Goal: Information Seeking & Learning: Learn about a topic

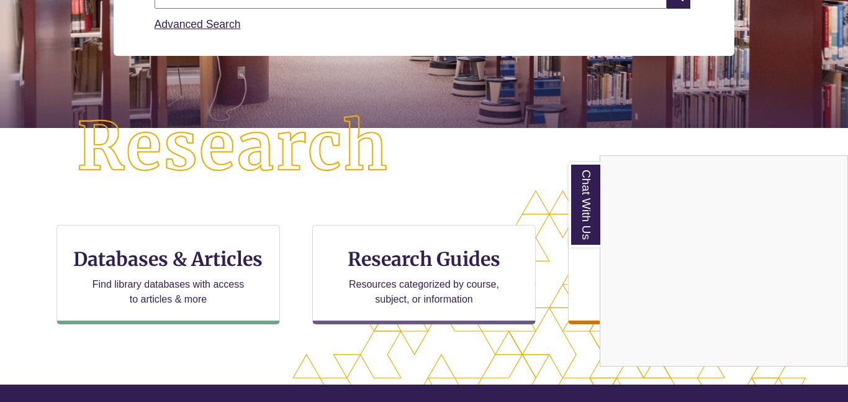
scroll to position [230, 0]
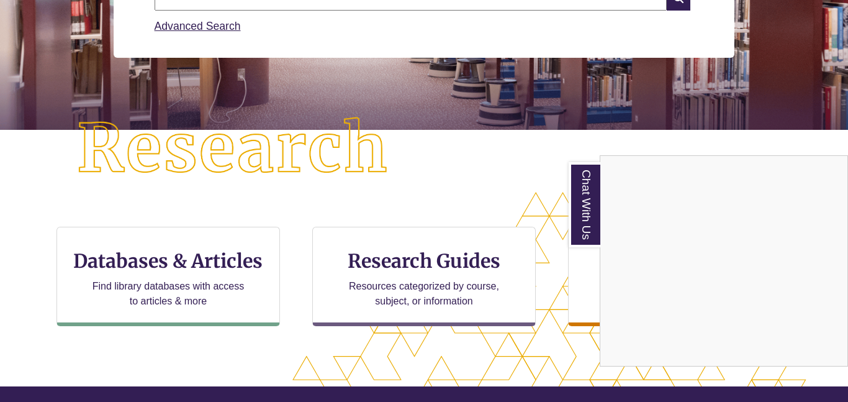
click at [204, 274] on div "Chat With Us" at bounding box center [424, 201] width 848 height 402
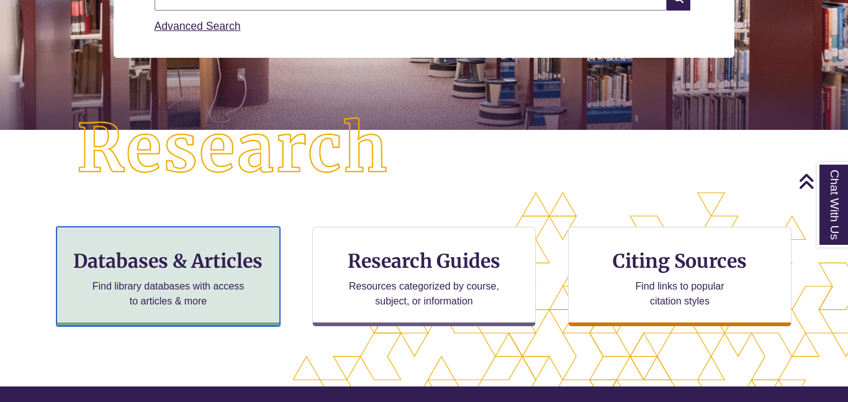
click at [129, 287] on p "Find library databases with access to articles & more" at bounding box center [169, 294] width 162 height 30
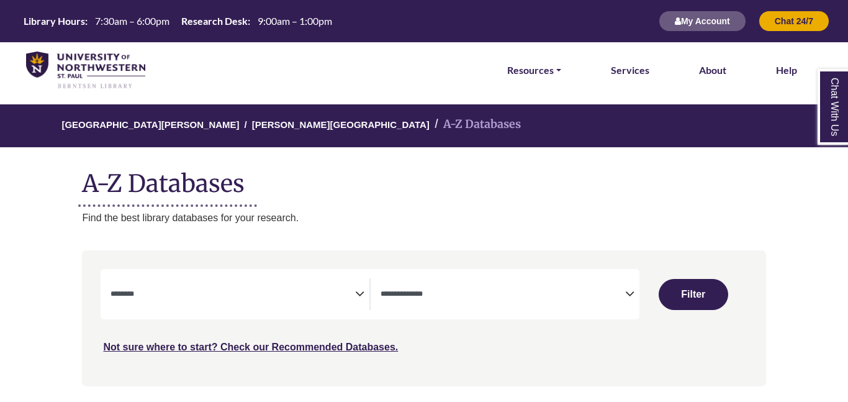
select select "Database Subject Filter"
select select "Database Types Filter"
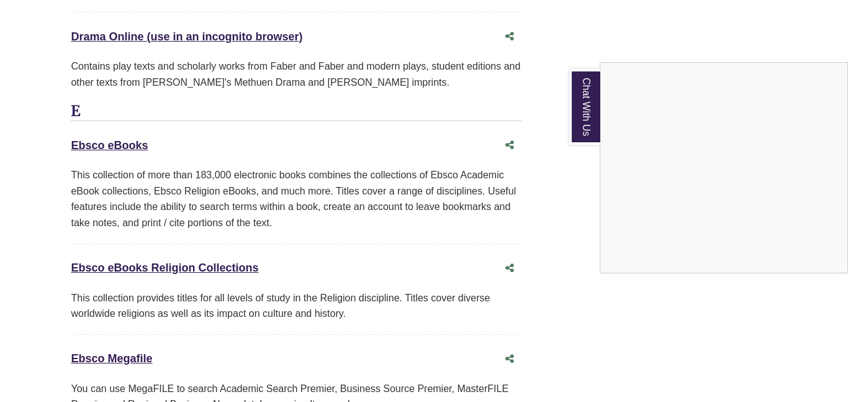
scroll to position [3797, 11]
click at [113, 113] on div "Chat With Us" at bounding box center [424, 201] width 848 height 402
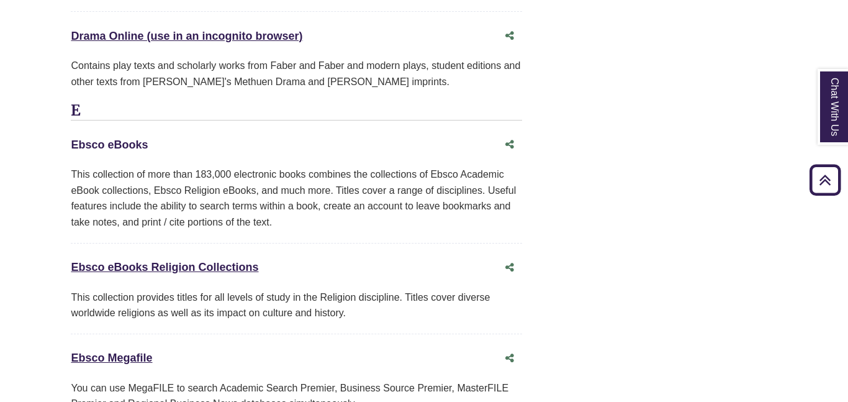
click at [113, 138] on link "Ebsco eBooks This link opens in a new window" at bounding box center [109, 144] width 77 height 12
